Goal: Transaction & Acquisition: Book appointment/travel/reservation

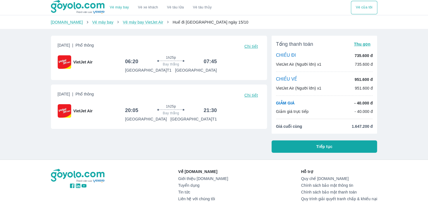
click at [339, 145] on button "Tiếp tục" at bounding box center [324, 147] width 106 height 12
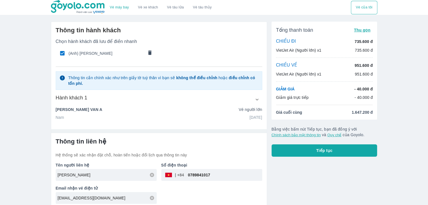
scroll to position [3, 0]
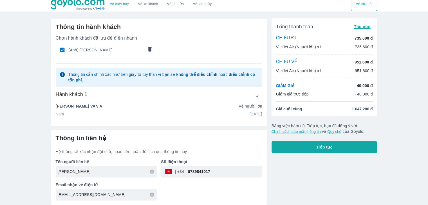
click at [68, 115] on div "Nam 31/12/1999" at bounding box center [159, 114] width 206 height 6
click at [307, 153] on button "Tiếp tục" at bounding box center [324, 147] width 106 height 12
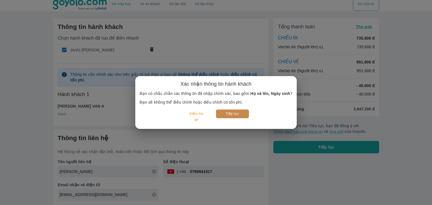
click at [237, 115] on button "Tiếp tục" at bounding box center [232, 114] width 33 height 9
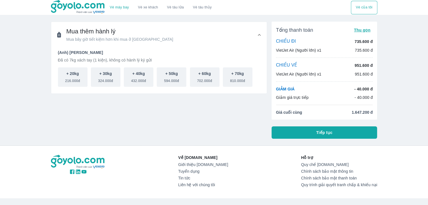
scroll to position [28, 0]
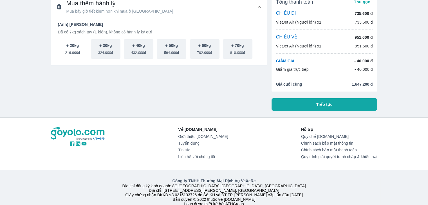
click at [75, 48] on span "216.000đ" at bounding box center [72, 51] width 15 height 7
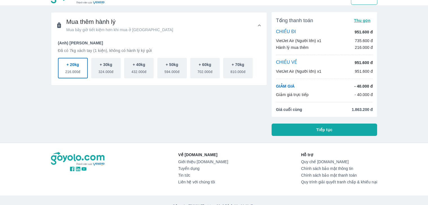
scroll to position [0, 0]
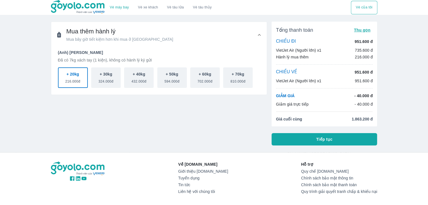
click at [337, 76] on div "CHIỀU VỀ 951.600 đ VietJet Air (Người lớn) x1 951.600 đ" at bounding box center [324, 76] width 97 height 15
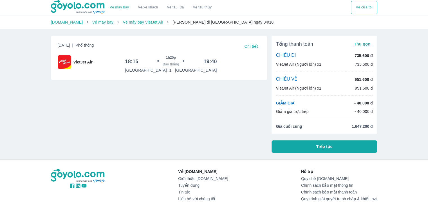
click at [329, 87] on div "VietJet Air (Người lớn) x1 951.600 đ" at bounding box center [324, 88] width 97 height 6
